Goal: Task Accomplishment & Management: Complete application form

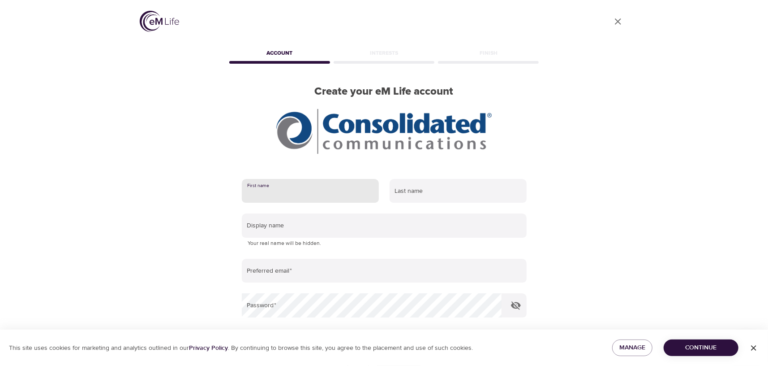
click at [310, 191] on input "text" at bounding box center [310, 191] width 137 height 24
type input "[PERSON_NAME]"
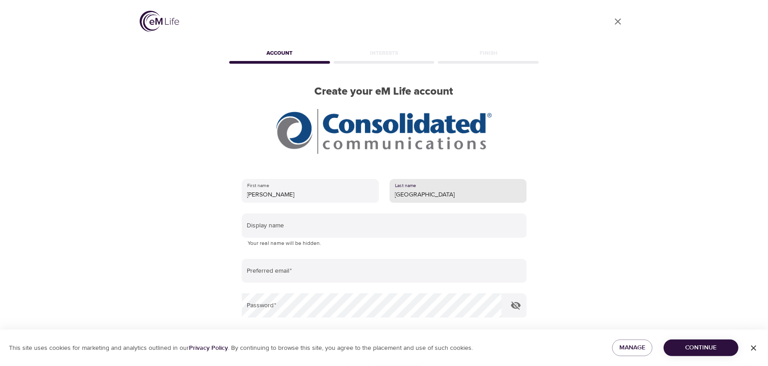
type input "[GEOGRAPHIC_DATA]"
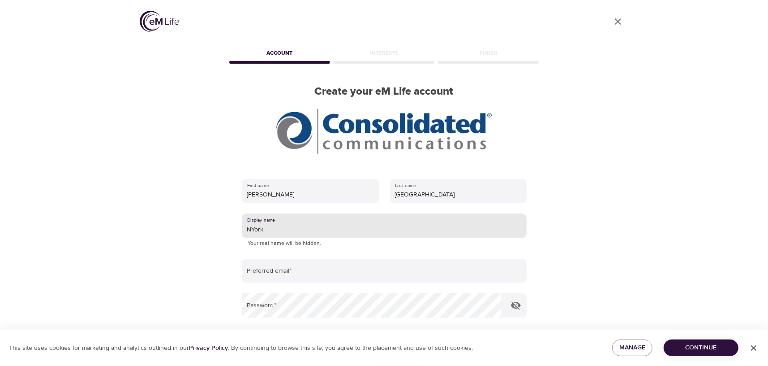
type input "NYork"
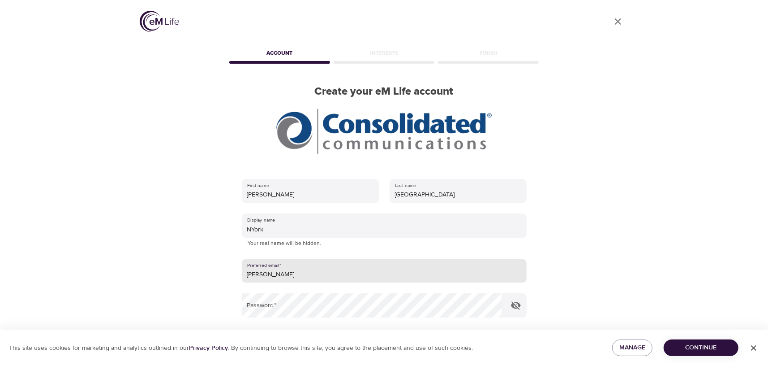
type input "[PERSON_NAME][EMAIL_ADDRESS][DOMAIN_NAME]"
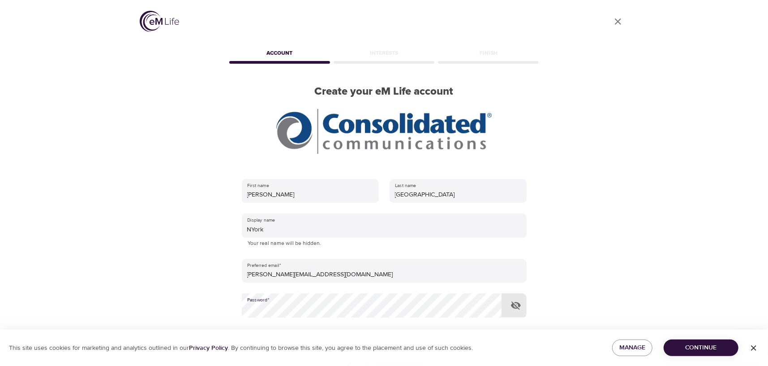
click at [688, 349] on span "Continue" at bounding box center [701, 347] width 60 height 11
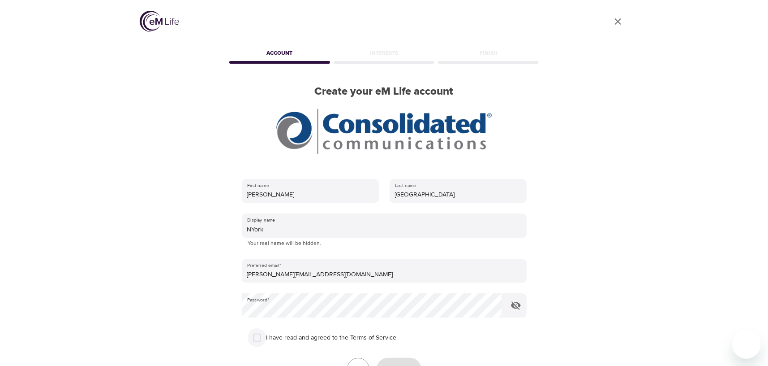
click at [259, 337] on input "I have read and agreed to the Terms of Service" at bounding box center [257, 337] width 19 height 19
checkbox input "true"
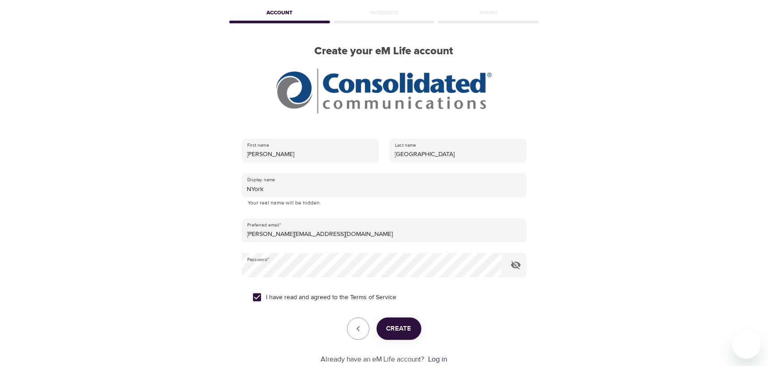
scroll to position [99, 0]
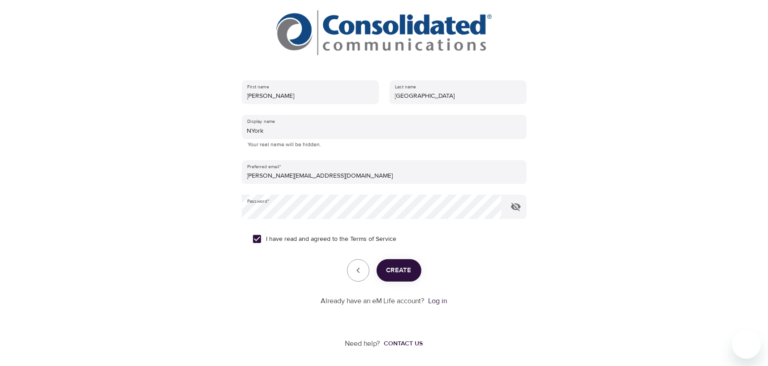
click at [393, 269] on span "Create" at bounding box center [399, 270] width 25 height 12
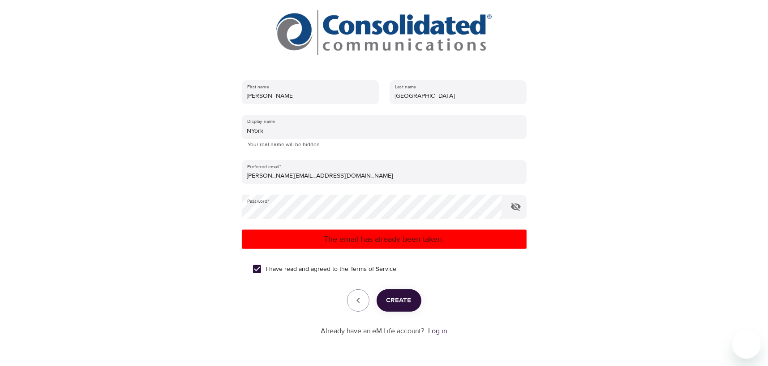
click at [448, 267] on div "I have read and agreed to the Terms of Service" at bounding box center [384, 268] width 263 height 19
click at [575, 218] on div "User Profile Account Interests Finish Create your eM Life account First name [P…" at bounding box center [384, 84] width 511 height 366
click at [439, 328] on link "Log in" at bounding box center [438, 330] width 19 height 9
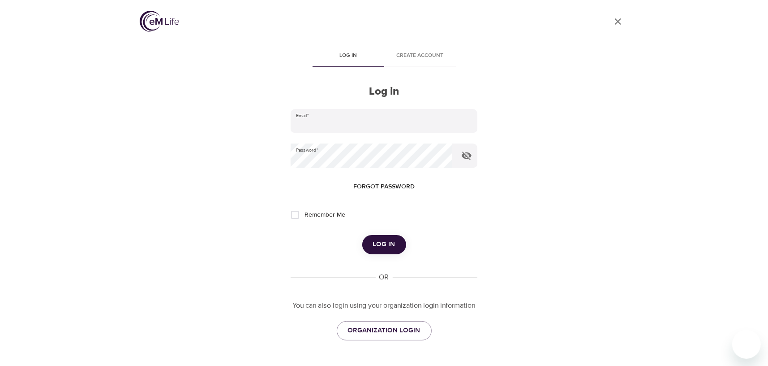
type input "[PERSON_NAME][EMAIL_ADDRESS][DOMAIN_NAME]"
click at [293, 213] on input "Remember Me" at bounding box center [295, 214] width 19 height 19
checkbox input "true"
click at [388, 244] on span "Log in" at bounding box center [384, 244] width 22 height 12
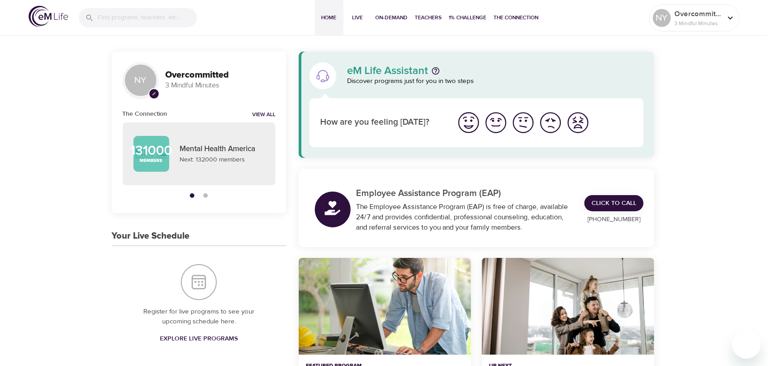
click at [152, 90] on span "pencil" at bounding box center [153, 93] width 11 height 11
click at [259, 113] on link "View All" at bounding box center [263, 115] width 23 height 8
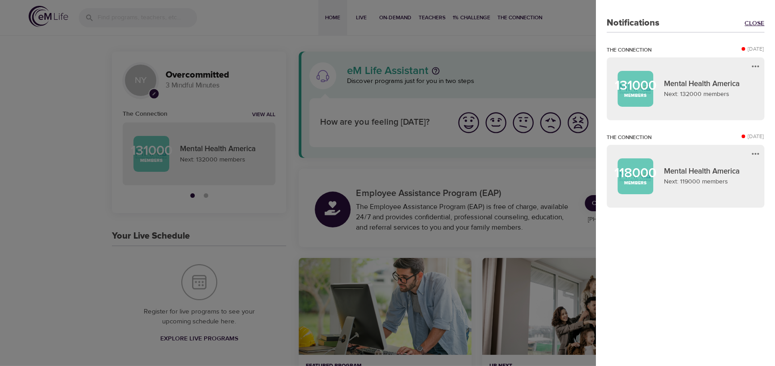
click at [754, 22] on link "Close" at bounding box center [755, 23] width 20 height 9
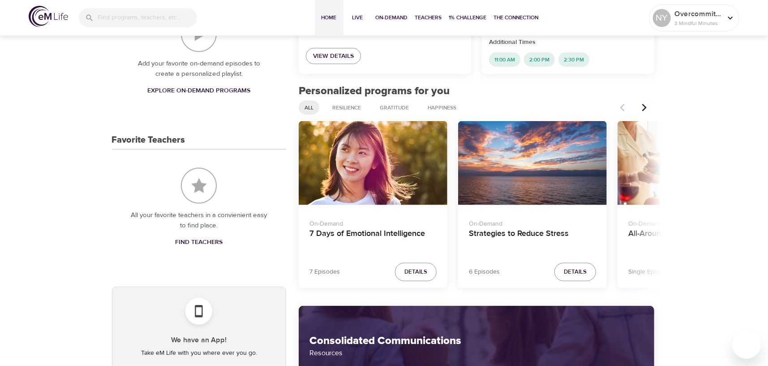
scroll to position [388, 0]
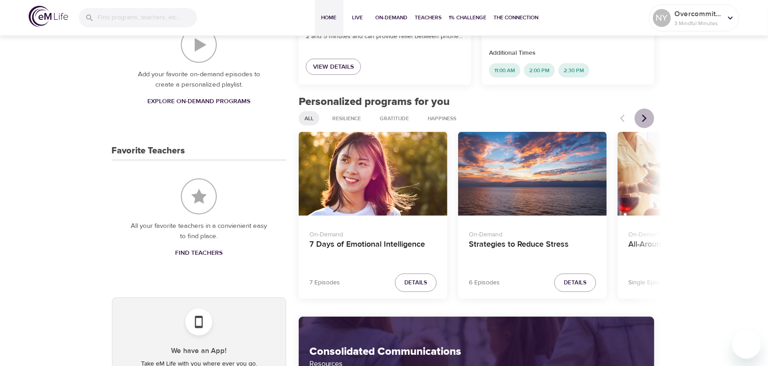
click at [644, 119] on icon "Next items" at bounding box center [644, 119] width 4 height 8
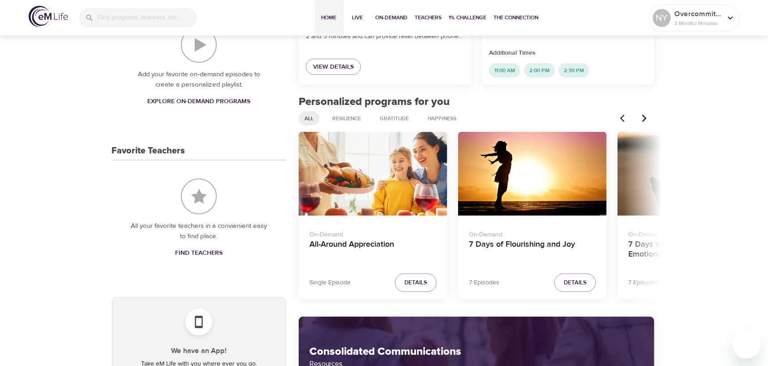
click at [644, 119] on icon "Next items" at bounding box center [644, 119] width 4 height 8
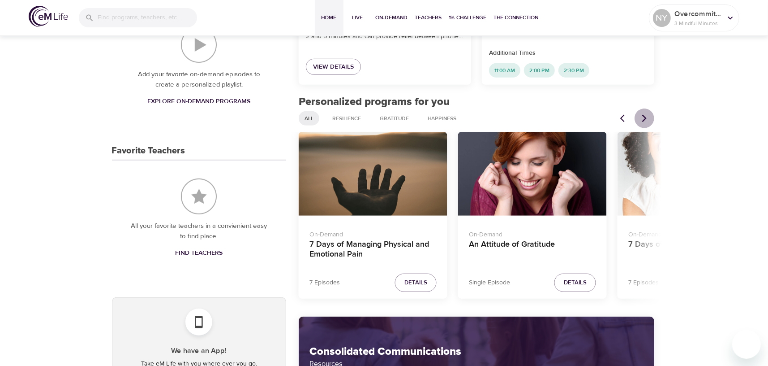
click at [644, 119] on icon "Next items" at bounding box center [644, 119] width 4 height 8
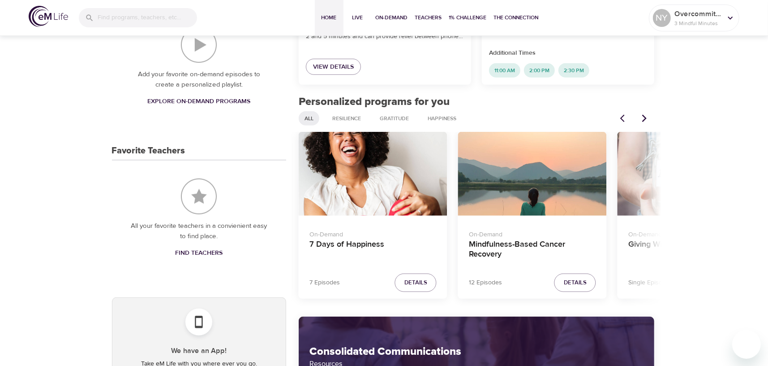
click at [623, 116] on icon "Previous items" at bounding box center [622, 119] width 4 height 8
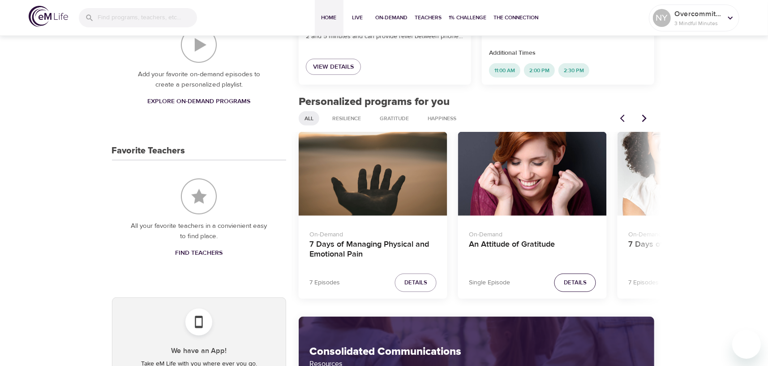
click at [574, 281] on span "Details" at bounding box center [575, 282] width 23 height 10
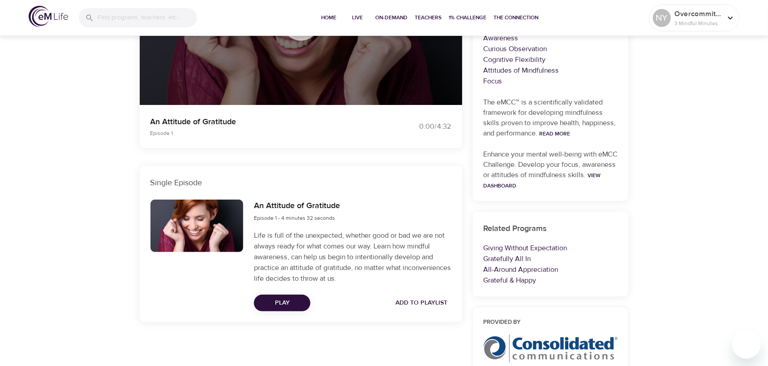
scroll to position [241, 0]
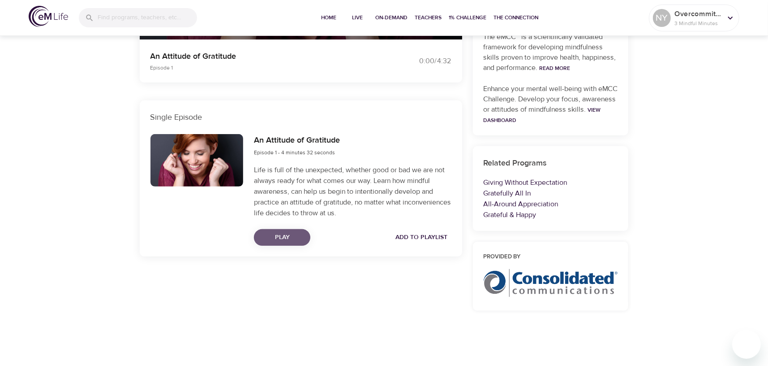
click at [285, 238] on span "Play" at bounding box center [282, 237] width 42 height 11
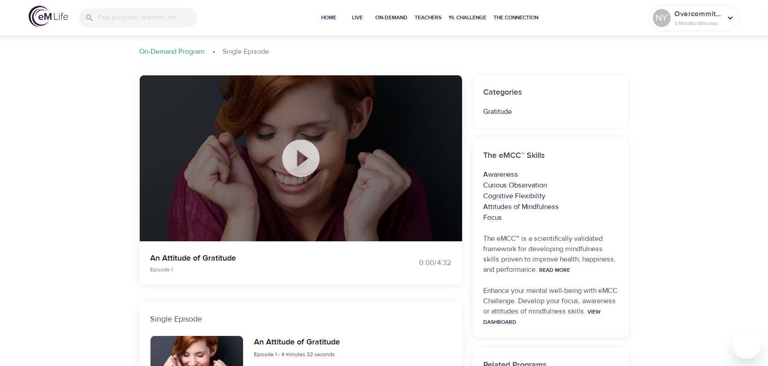
scroll to position [0, 0]
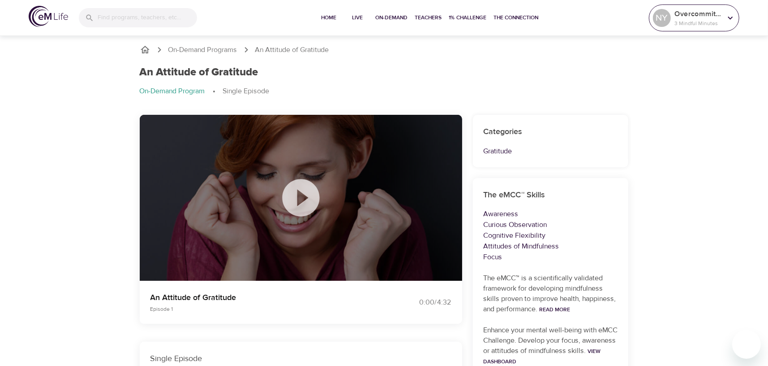
click at [681, 16] on p "Overcommitted" at bounding box center [698, 14] width 47 height 11
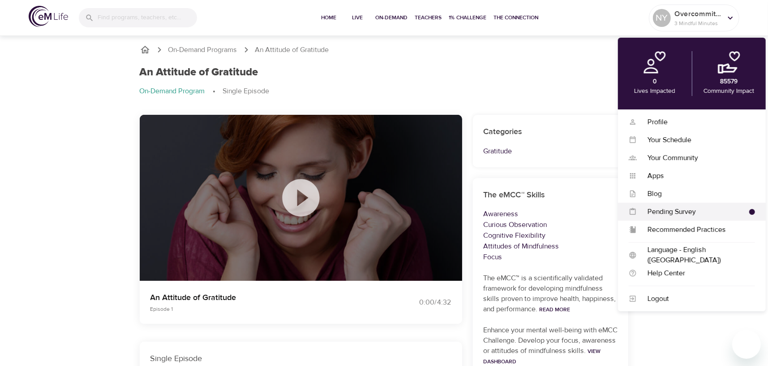
click at [679, 215] on div "Pending Survey" at bounding box center [693, 212] width 112 height 10
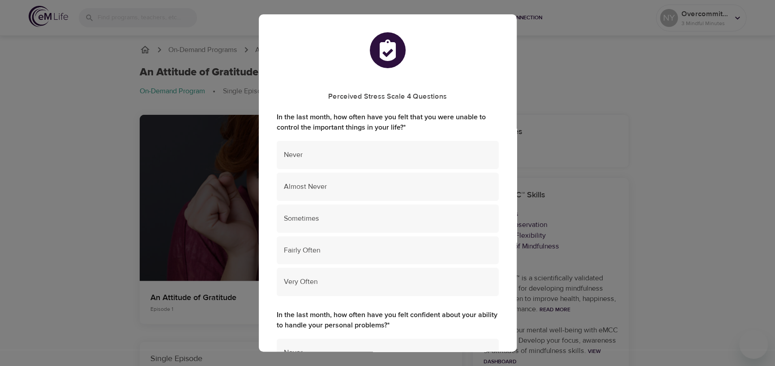
click at [596, 78] on div "Perceived Stress Scale 4 Questions In the last month, how often have you felt t…" at bounding box center [387, 183] width 775 height 366
